Goal: Transaction & Acquisition: Purchase product/service

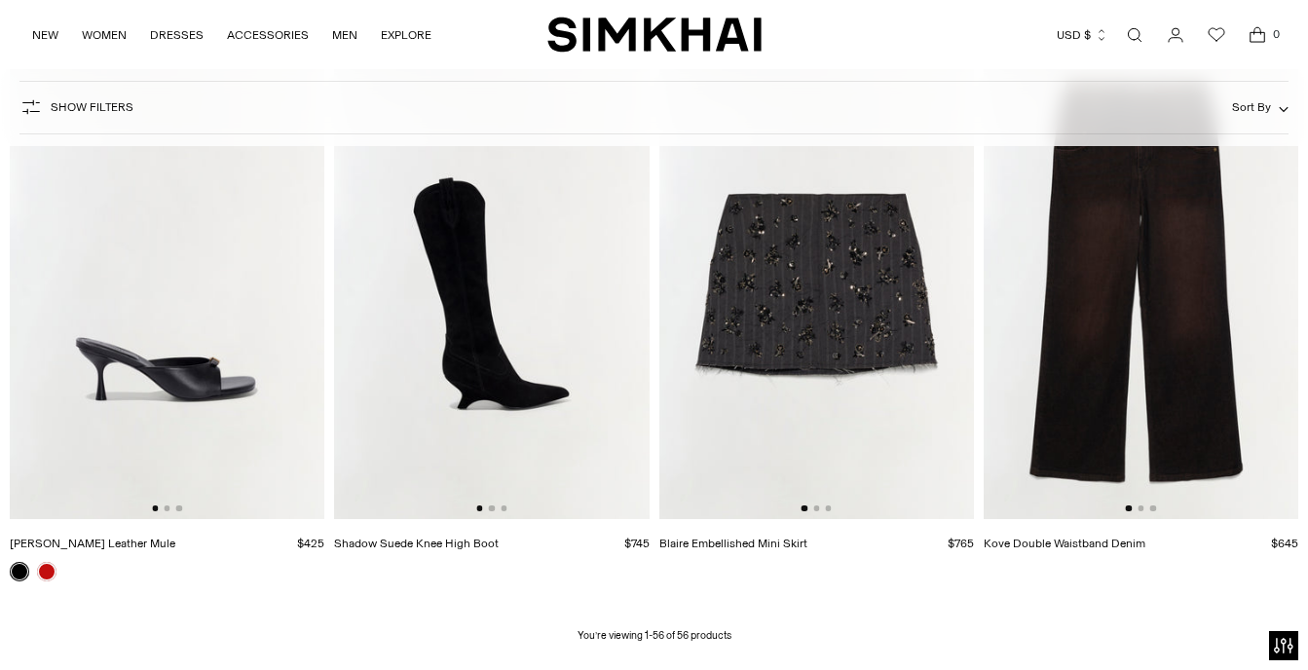
scroll to position [7608, 0]
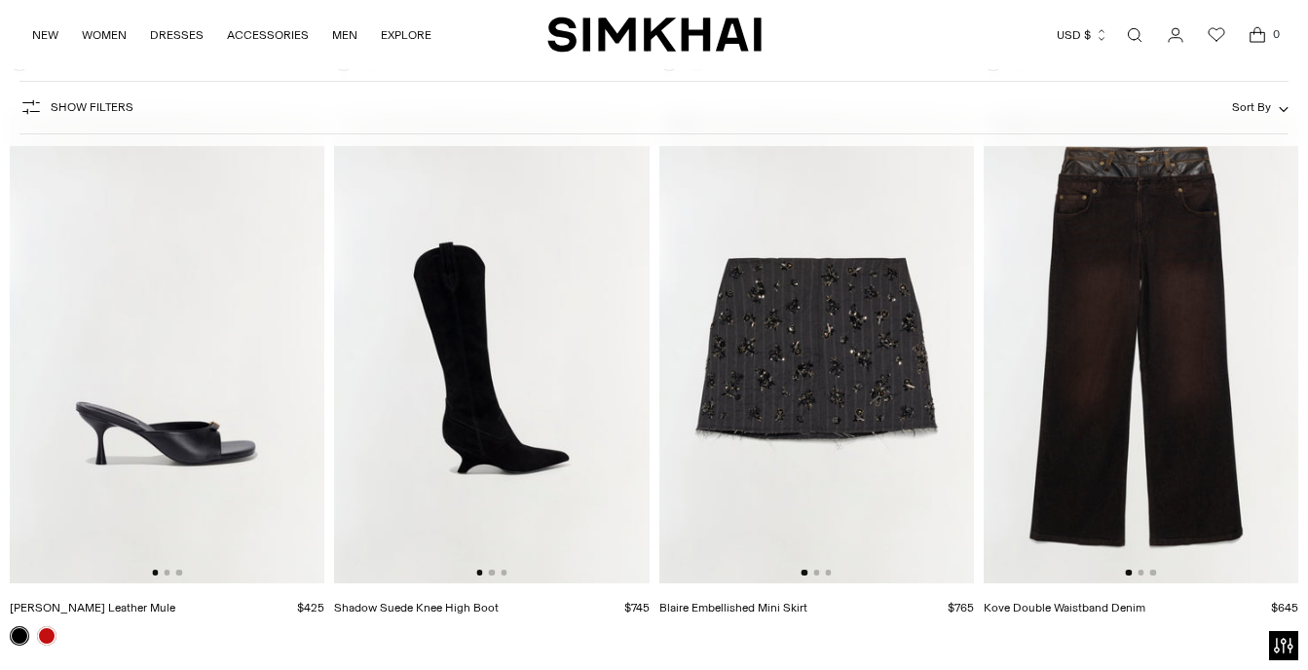
click at [295, 374] on img at bounding box center [167, 347] width 315 height 472
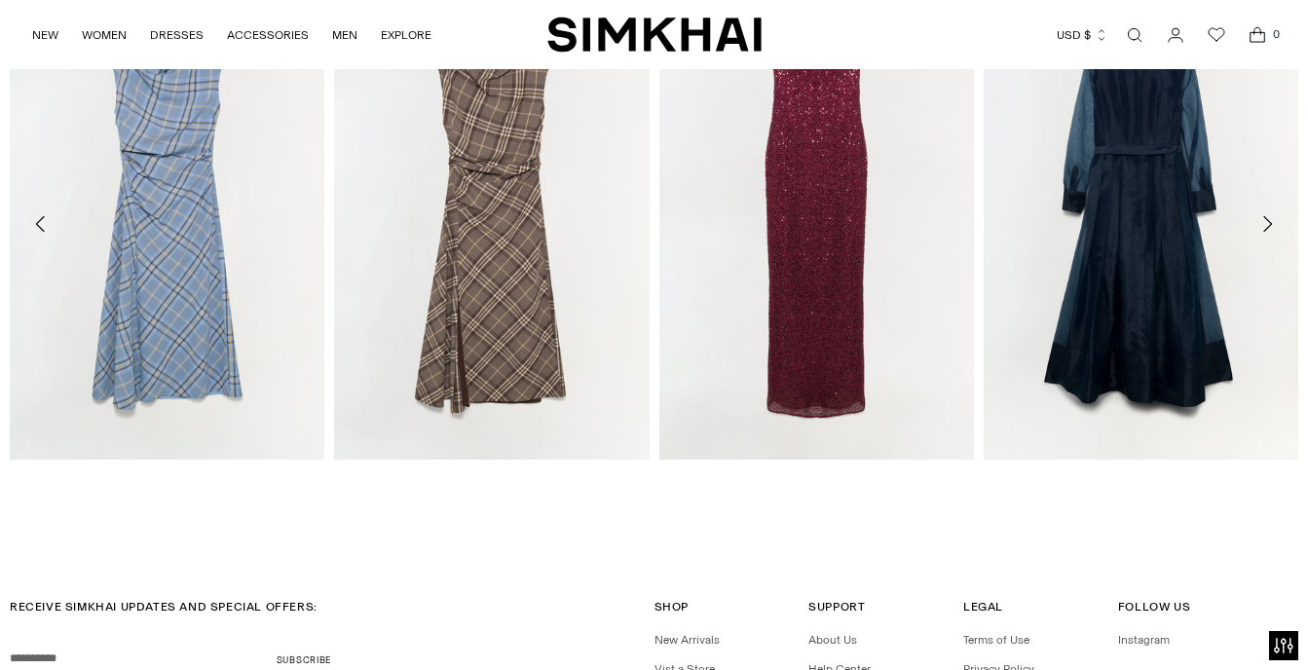
scroll to position [2142, 0]
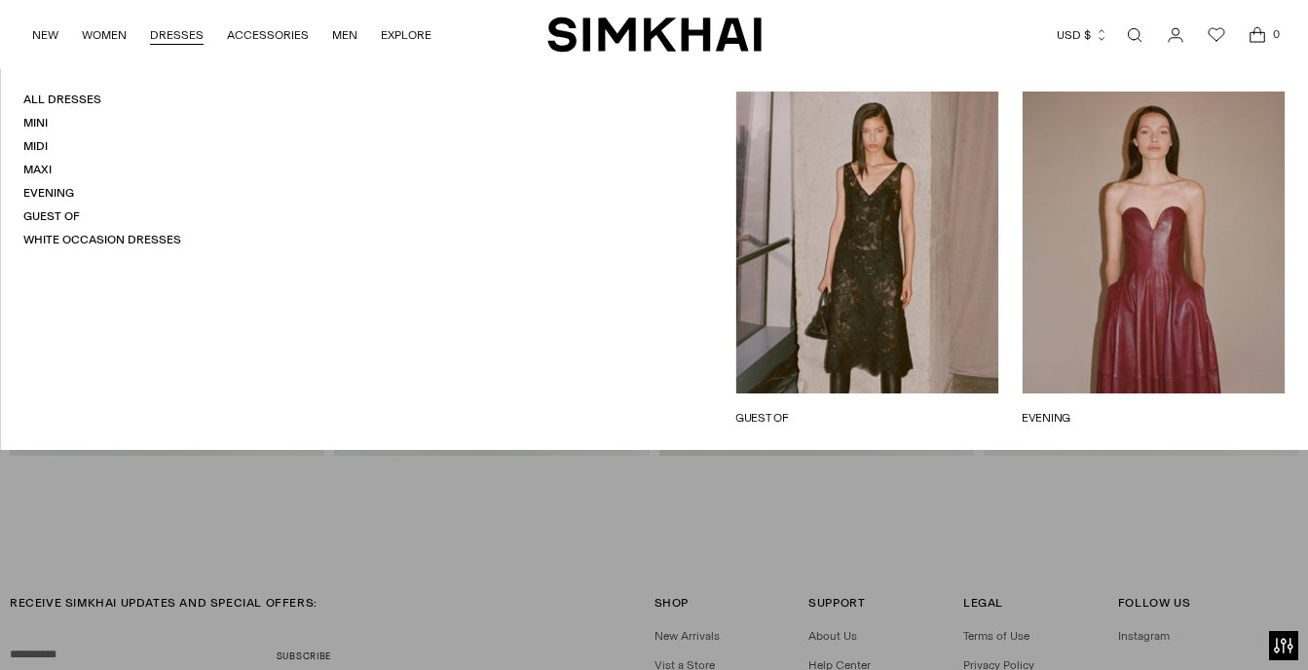
click at [179, 38] on link "DRESSES" at bounding box center [177, 35] width 54 height 43
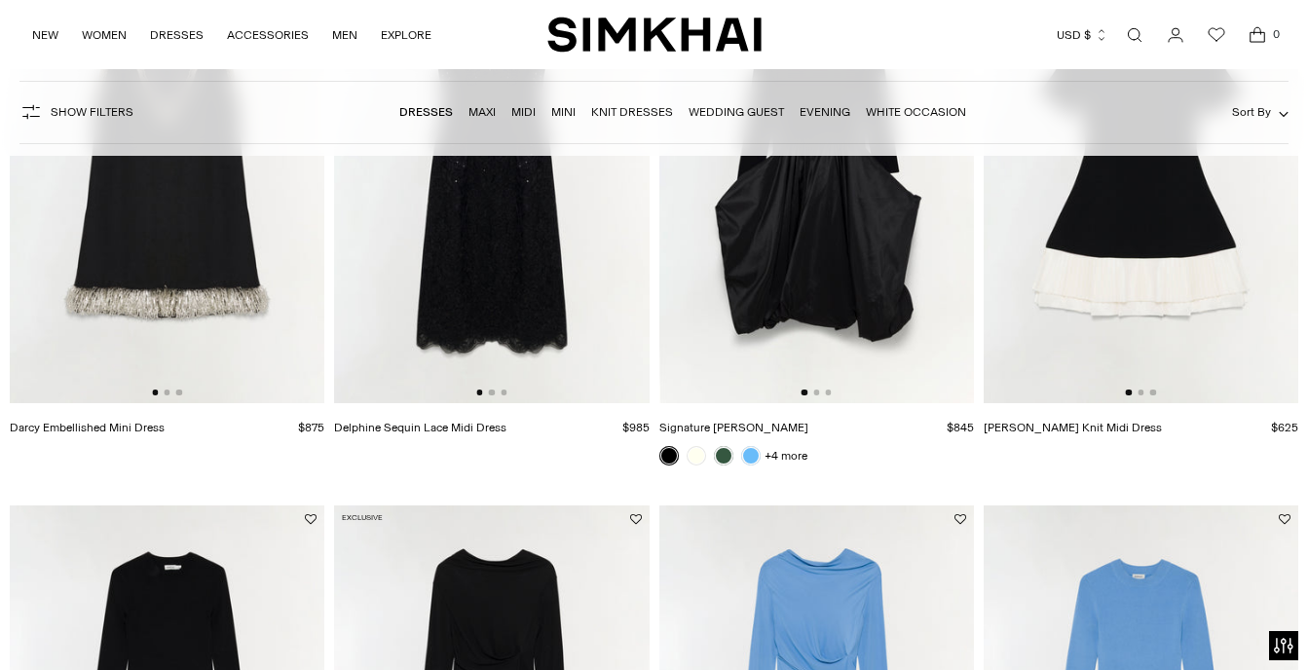
scroll to position [1948, 0]
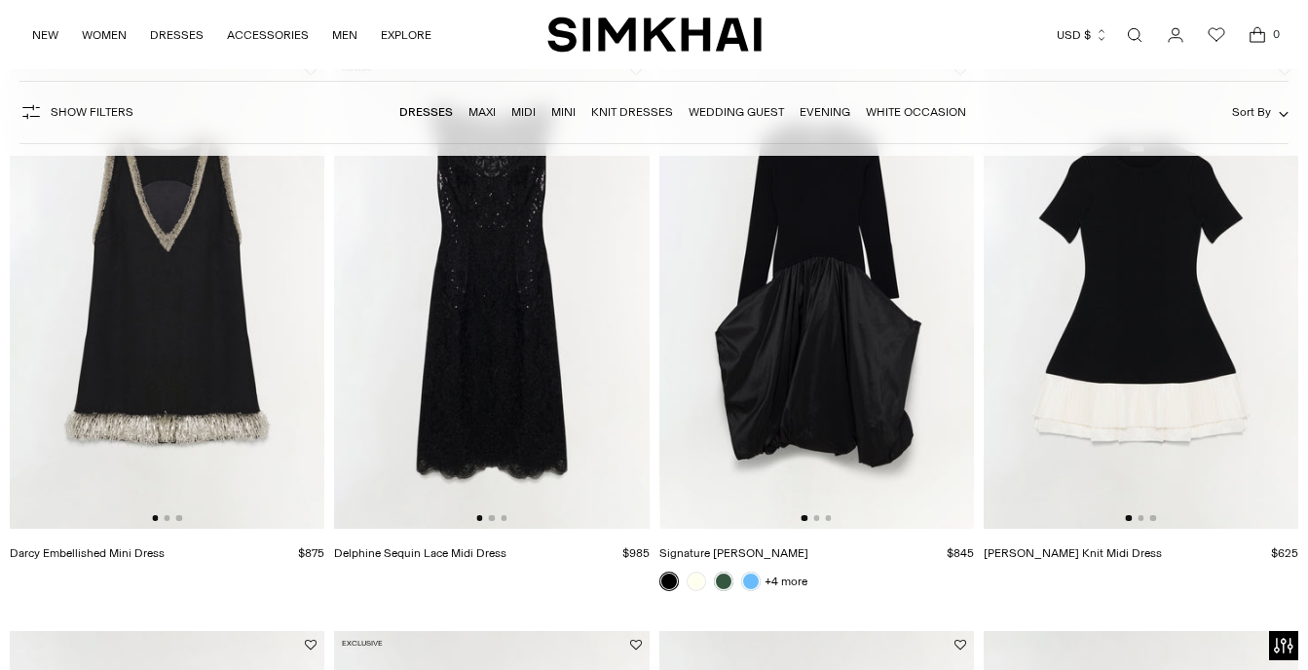
click at [928, 281] on img at bounding box center [816, 292] width 315 height 472
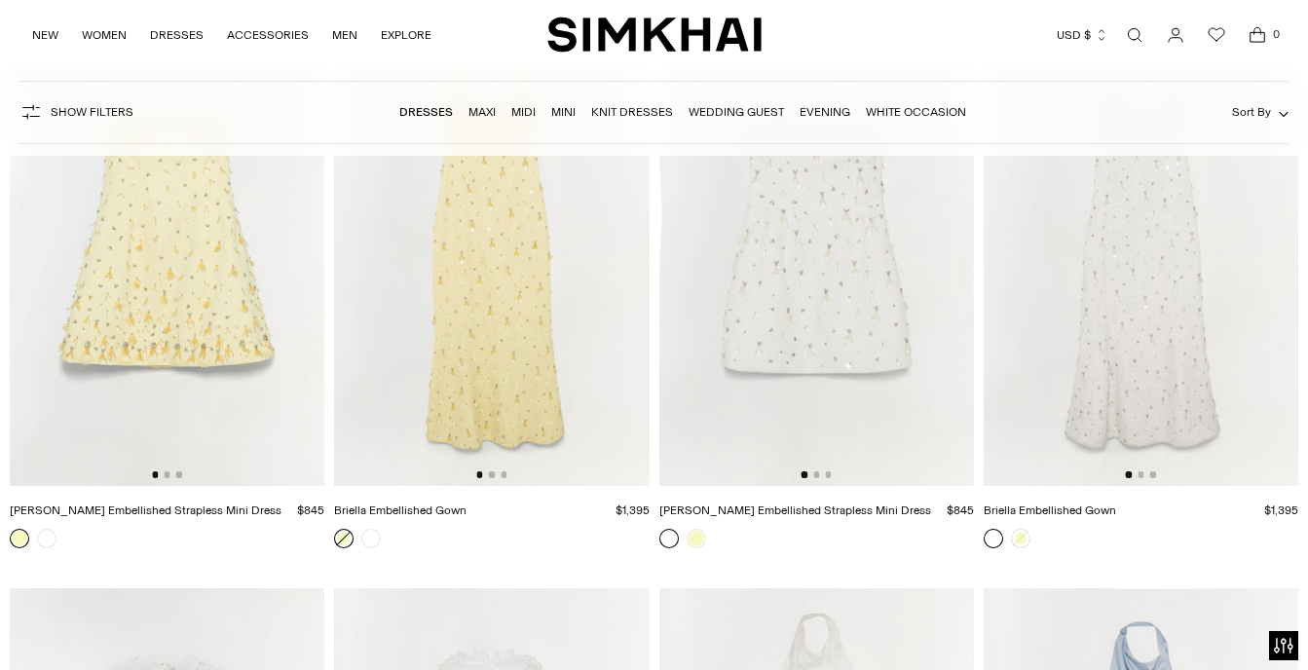
scroll to position [10322, 0]
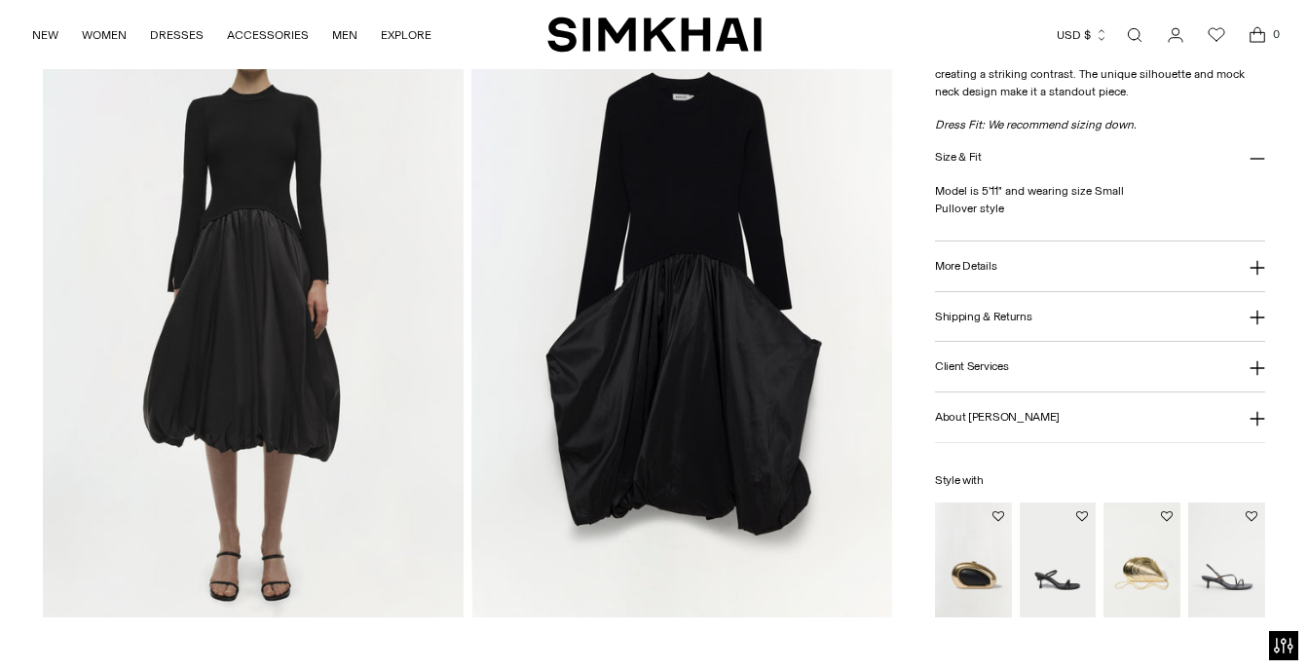
scroll to position [1461, 0]
